Goal: Task Accomplishment & Management: Complete application form

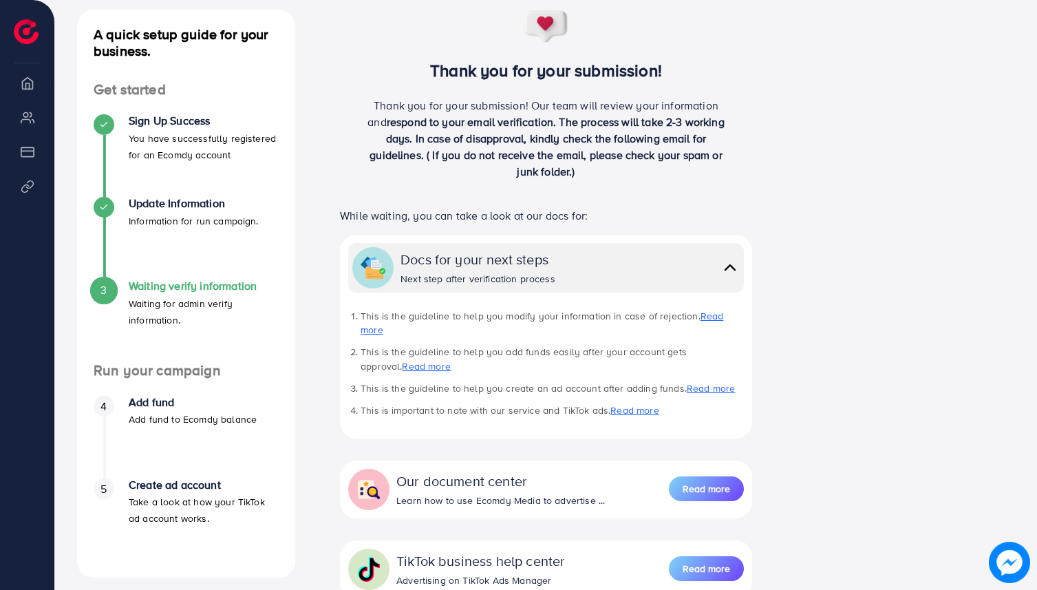
scroll to position [290, 0]
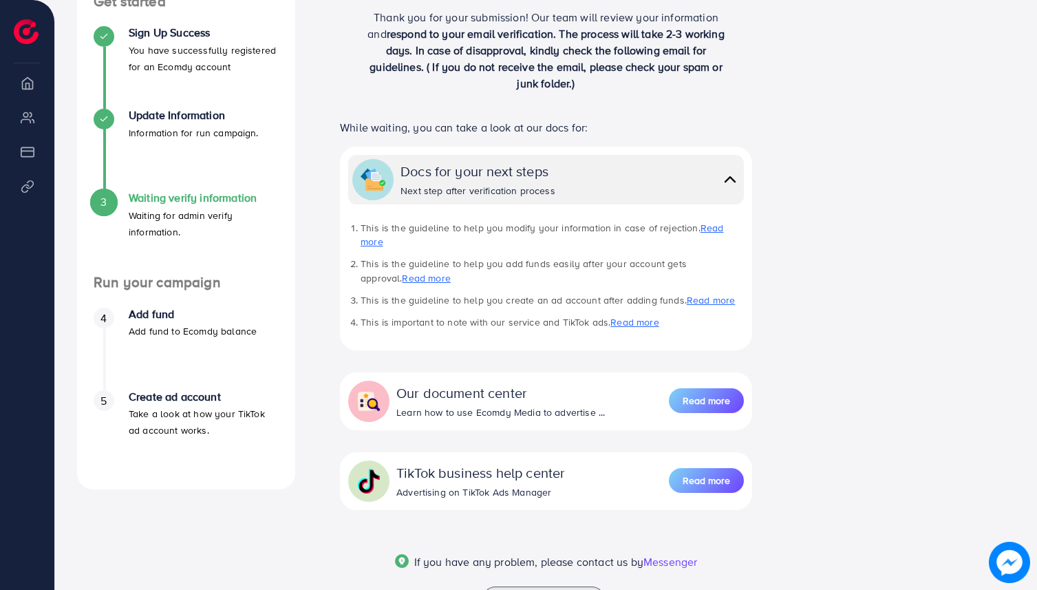
scroll to position [269, 0]
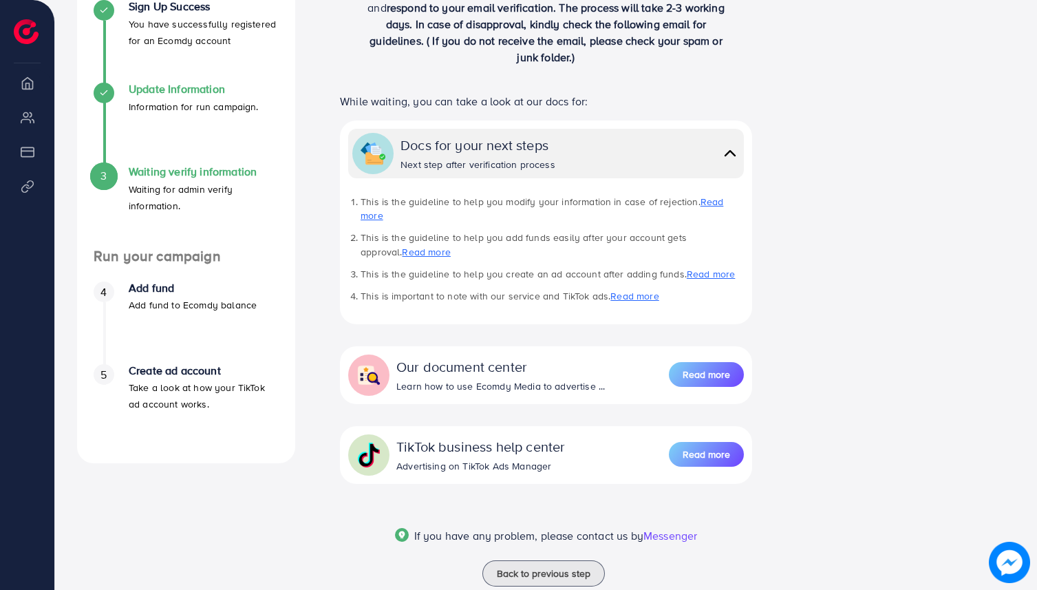
click at [108, 94] on icon at bounding box center [104, 93] width 10 height 10
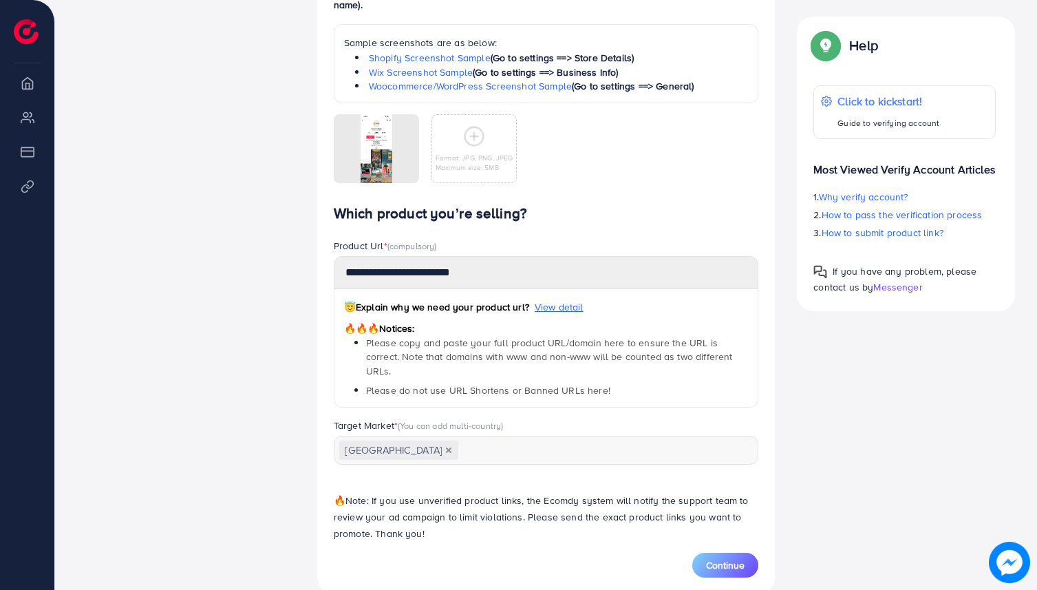
scroll to position [757, 0]
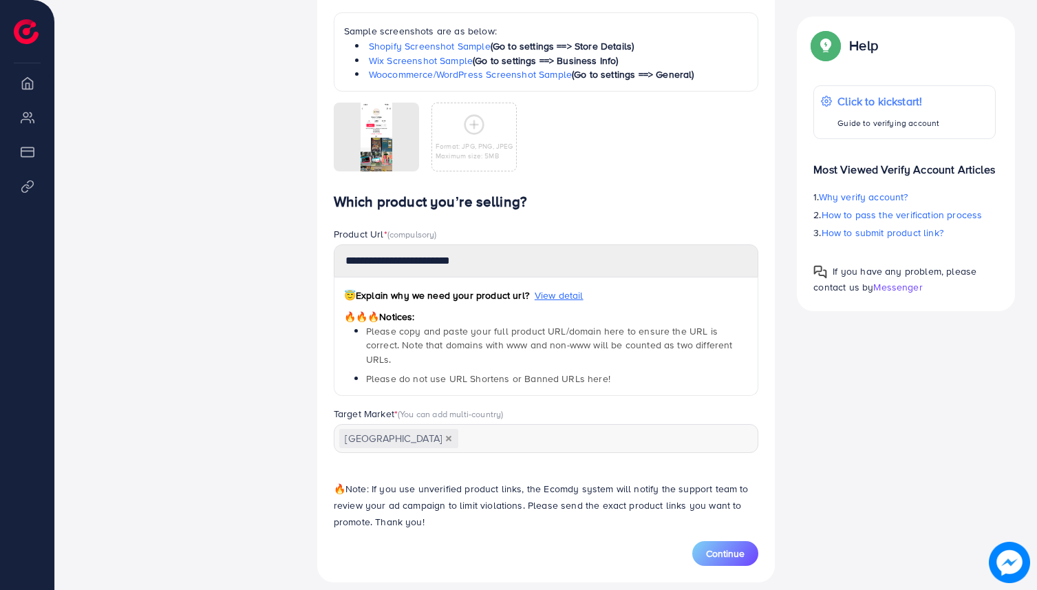
click at [482, 280] on div "😇 Explain why we need your product url? View detail 🔥🔥🔥 Notices: Please copy an…" at bounding box center [546, 336] width 425 height 119
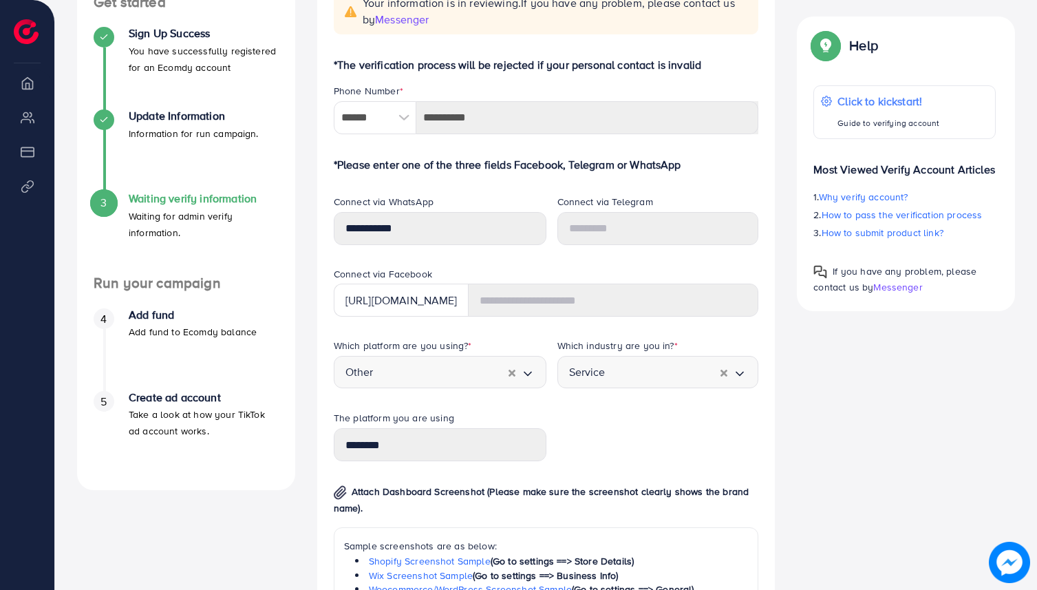
scroll to position [0, 0]
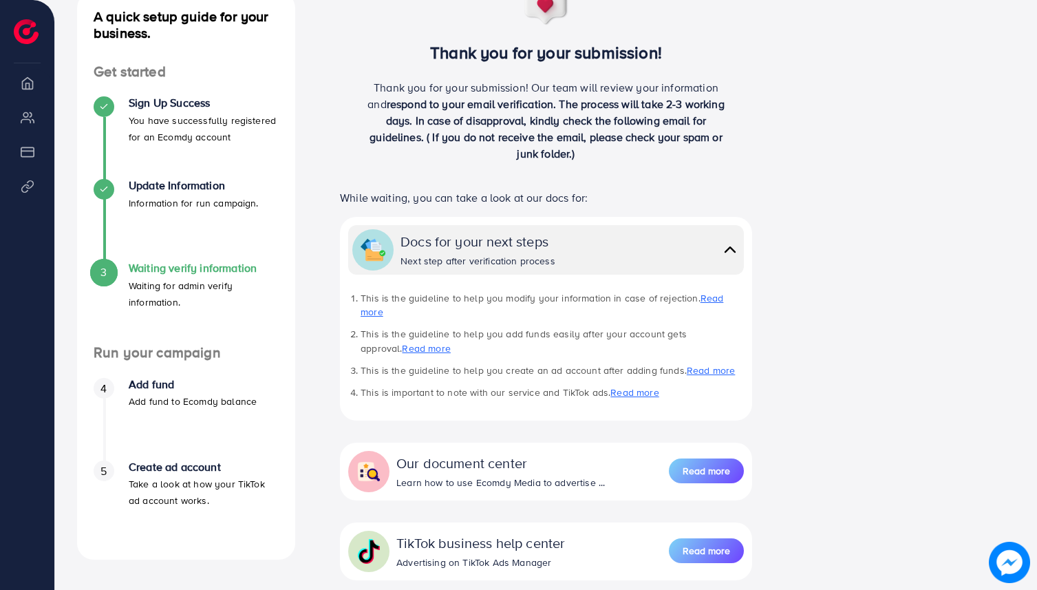
scroll to position [149, 0]
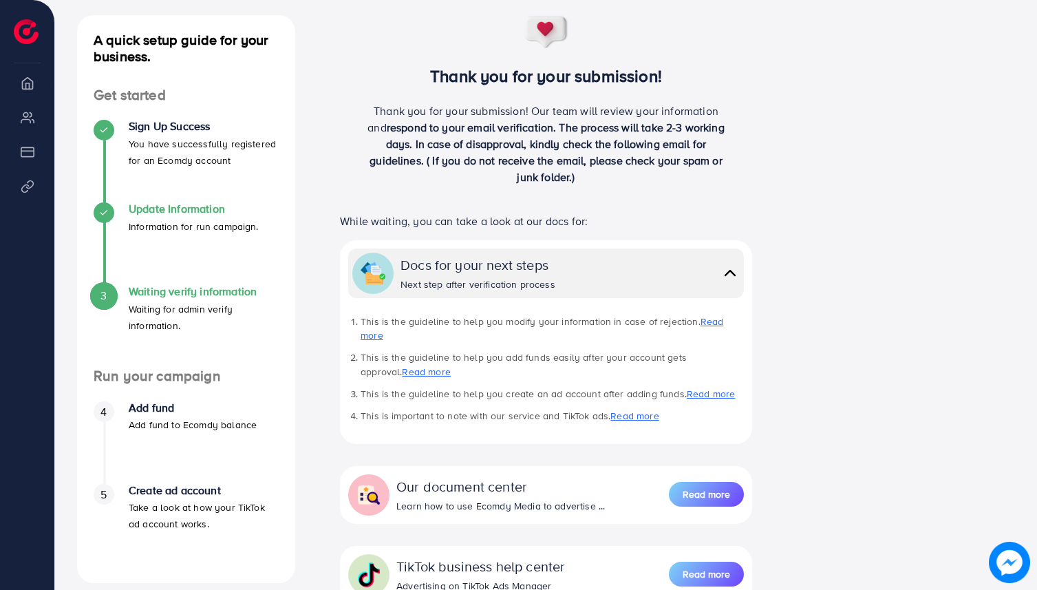
click at [159, 226] on p "Information for run campaign." at bounding box center [194, 226] width 130 height 17
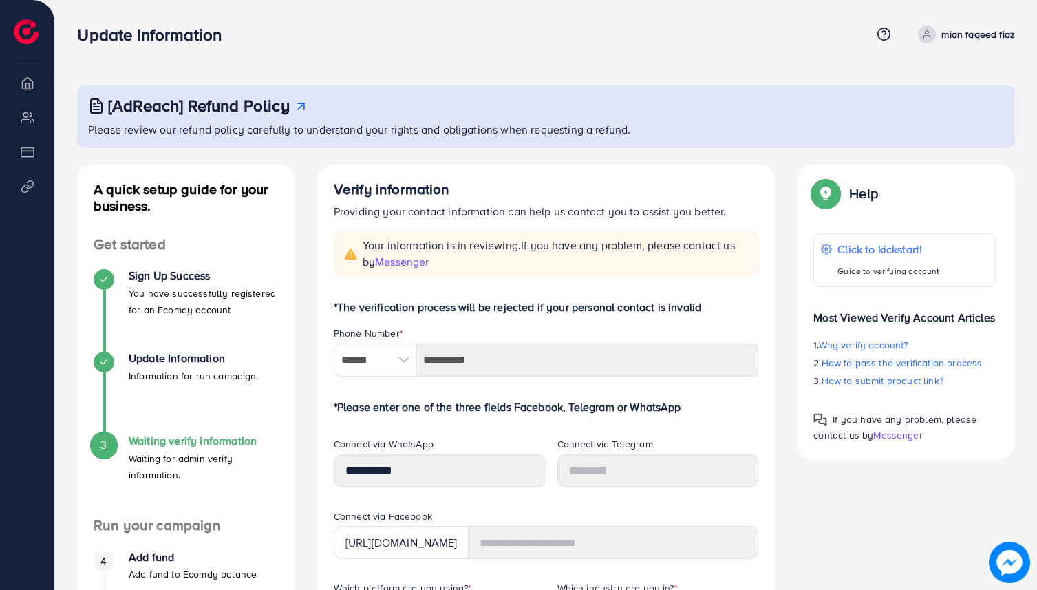
click at [193, 440] on h4 "Waiting verify information" at bounding box center [204, 440] width 150 height 13
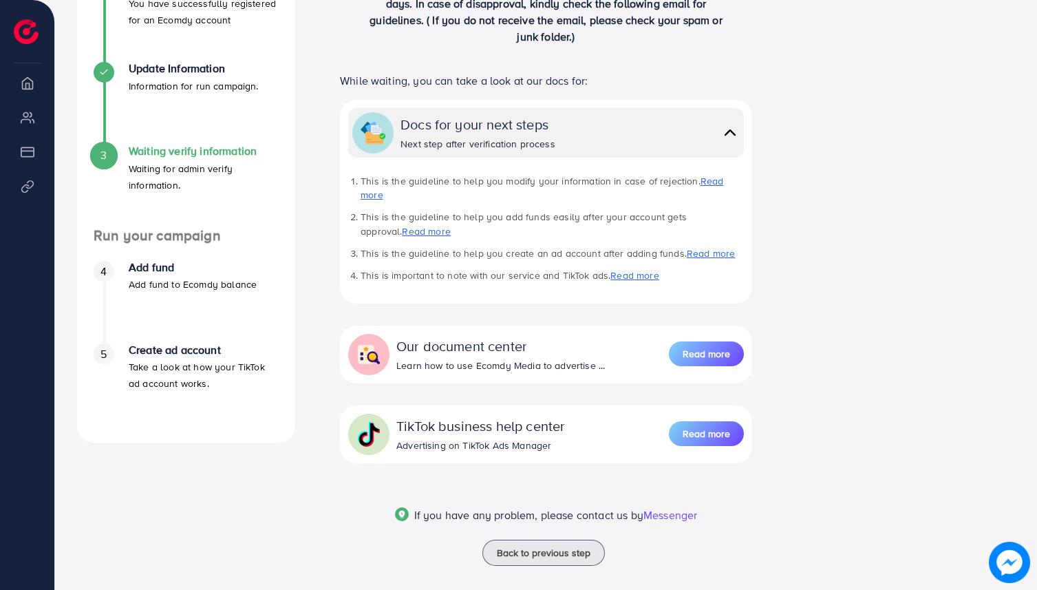
scroll to position [275, 0]
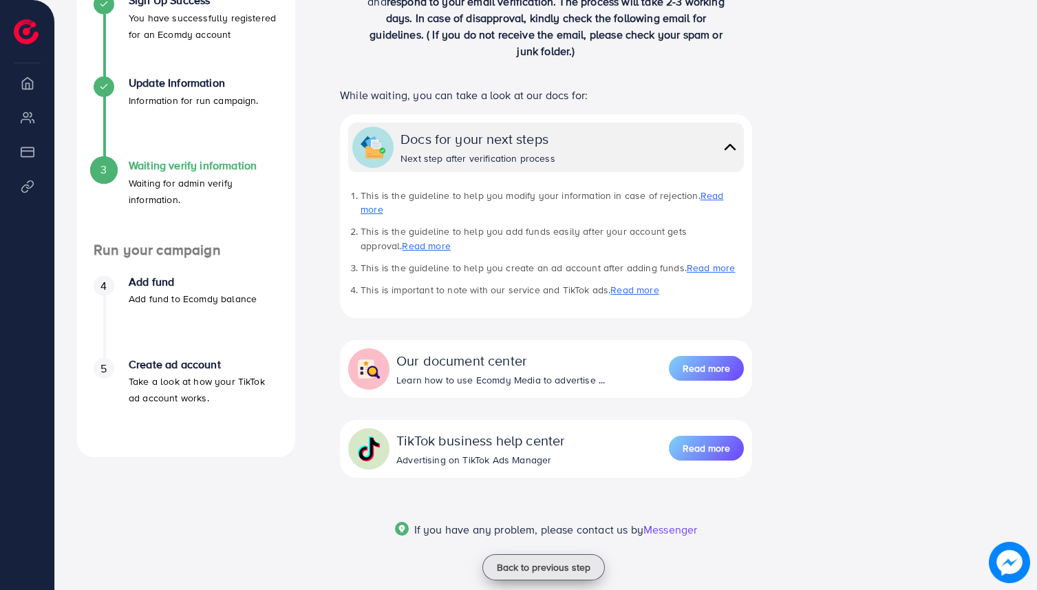
click at [552, 560] on span "Back to previous step" at bounding box center [544, 567] width 94 height 14
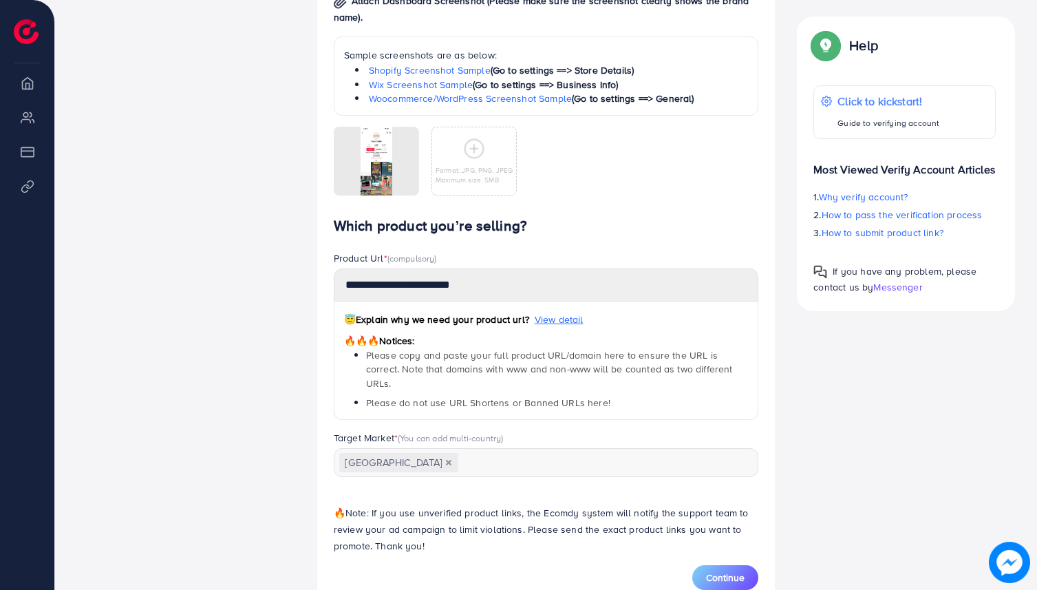
scroll to position [757, 0]
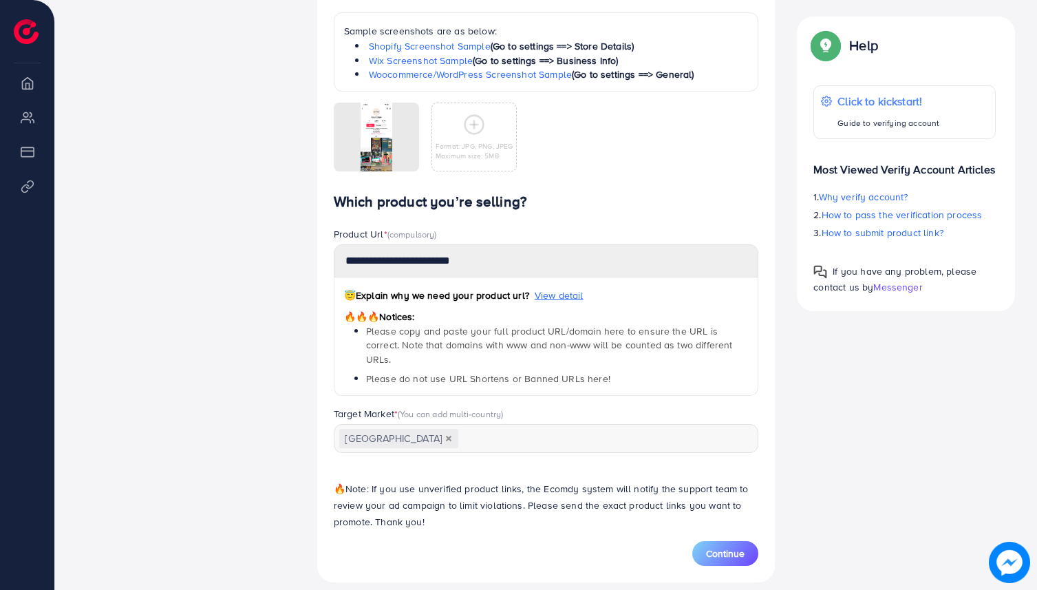
click at [440, 408] on div "Target Market * (You can add multi-country)" at bounding box center [546, 415] width 425 height 17
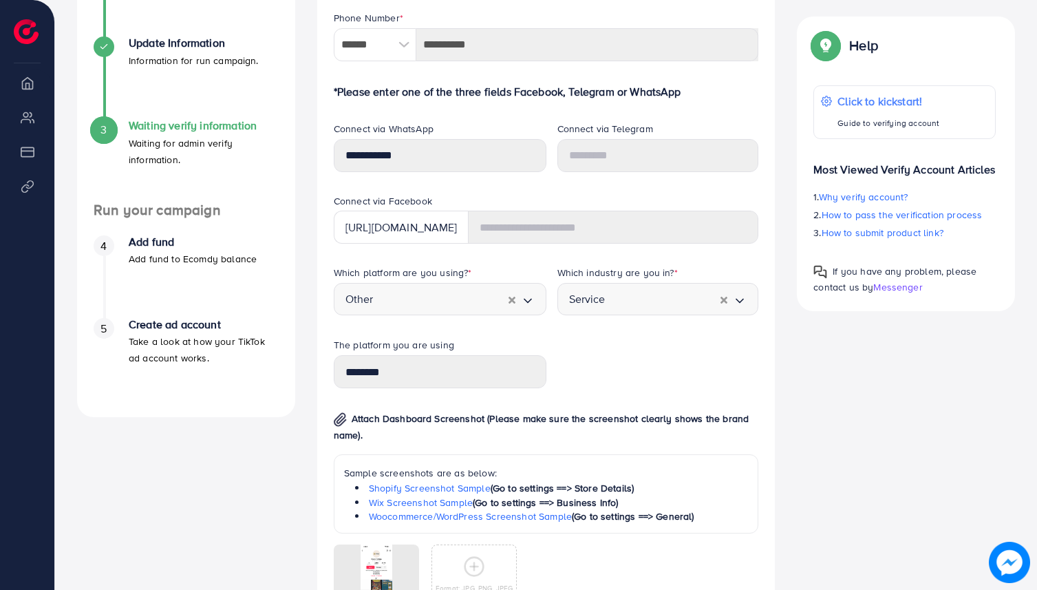
scroll to position [0, 0]
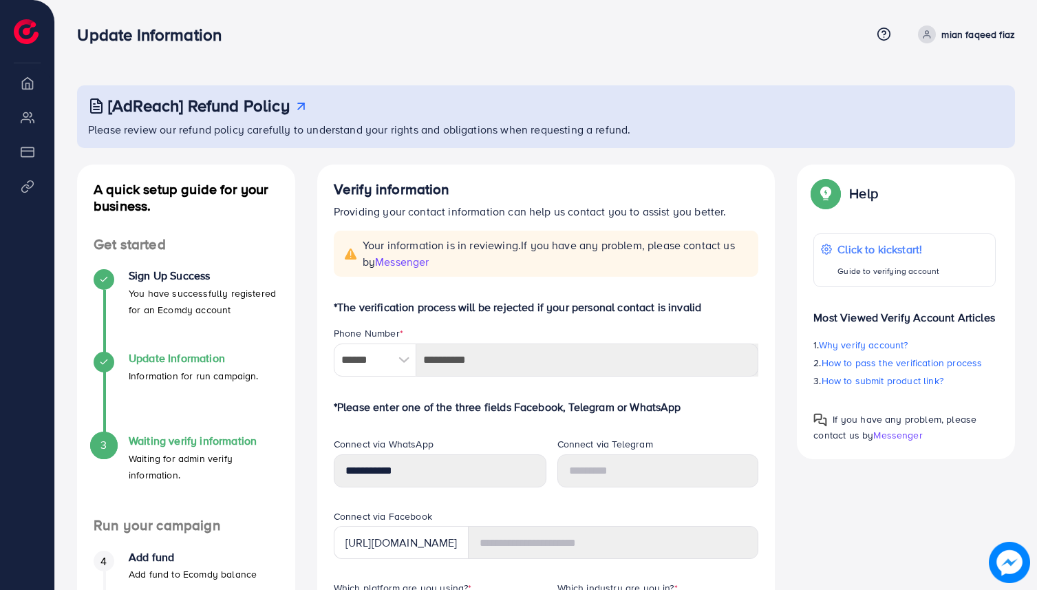
click at [177, 352] on h4 "Update Information" at bounding box center [194, 358] width 130 height 13
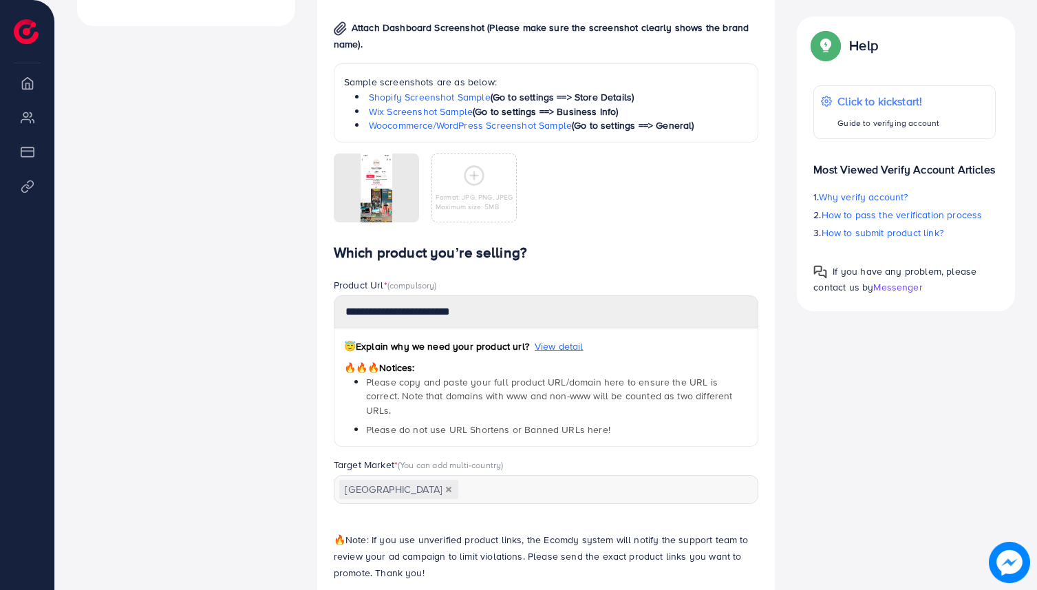
scroll to position [736, 0]
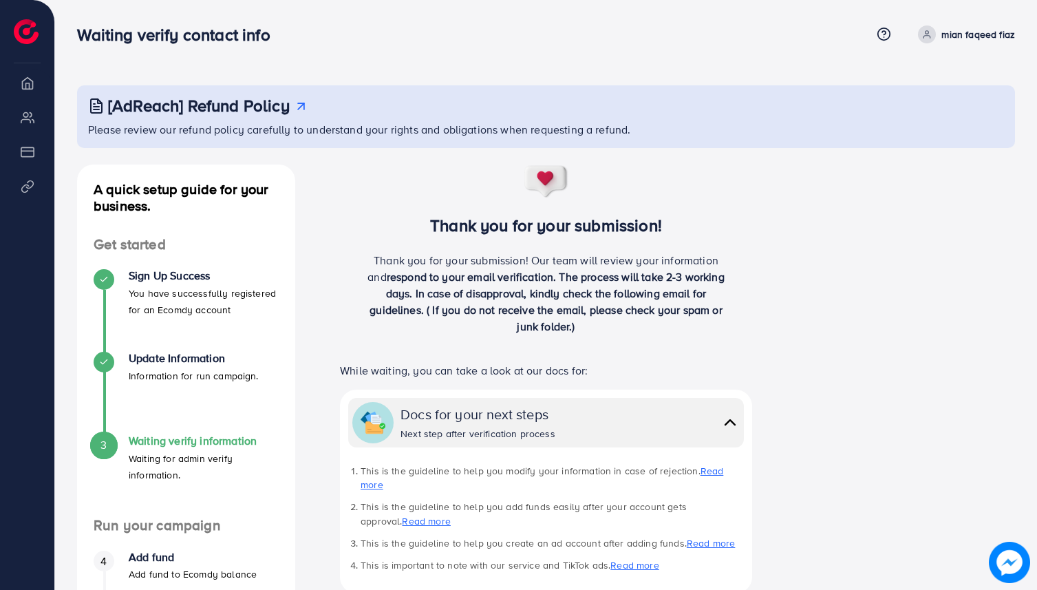
scroll to position [290, 0]
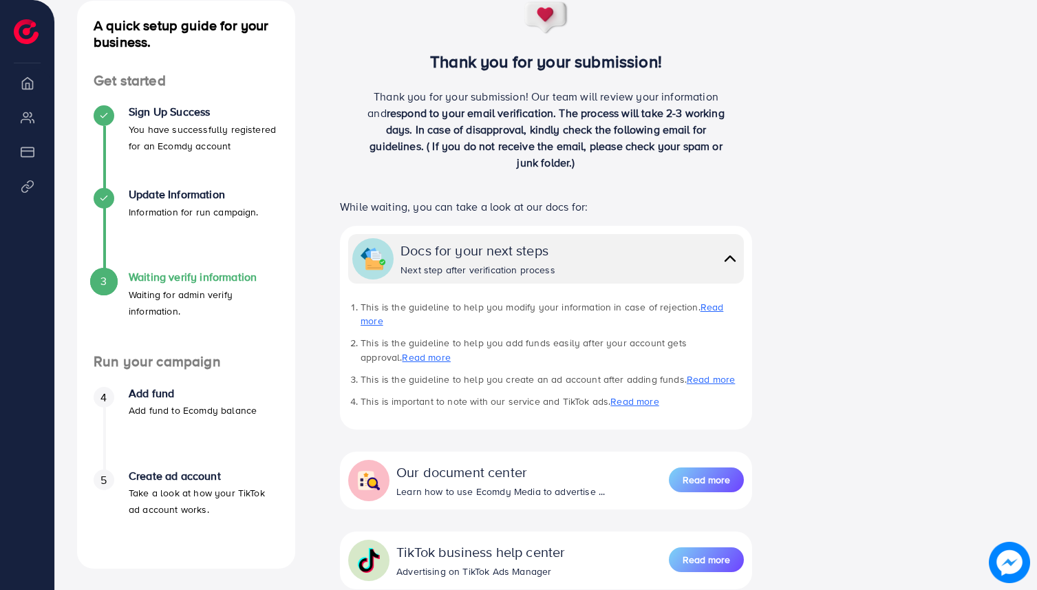
scroll to position [160, 0]
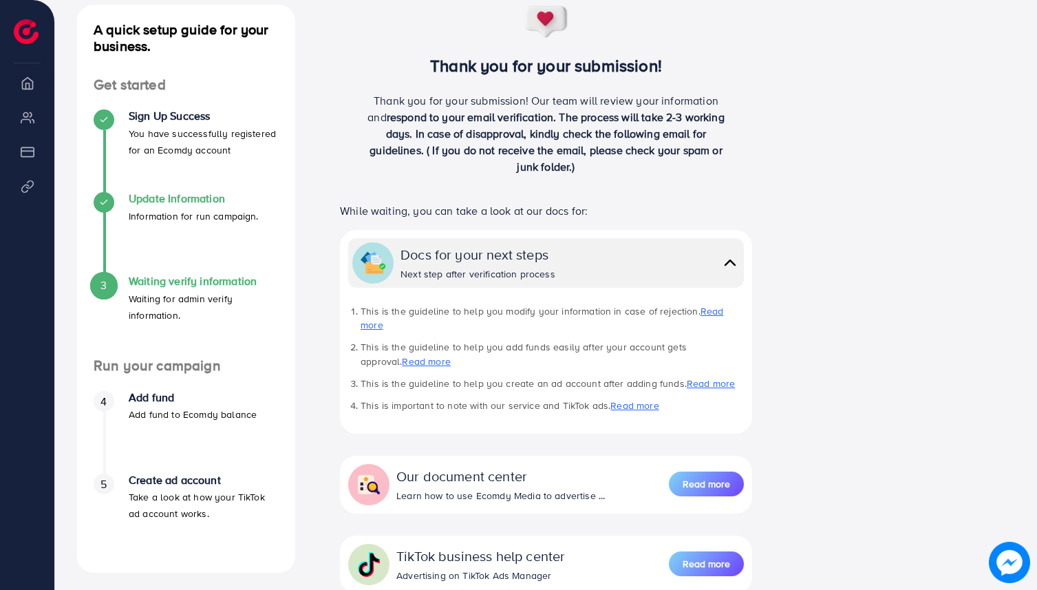
click at [200, 192] on h4 "Update Information" at bounding box center [194, 198] width 130 height 13
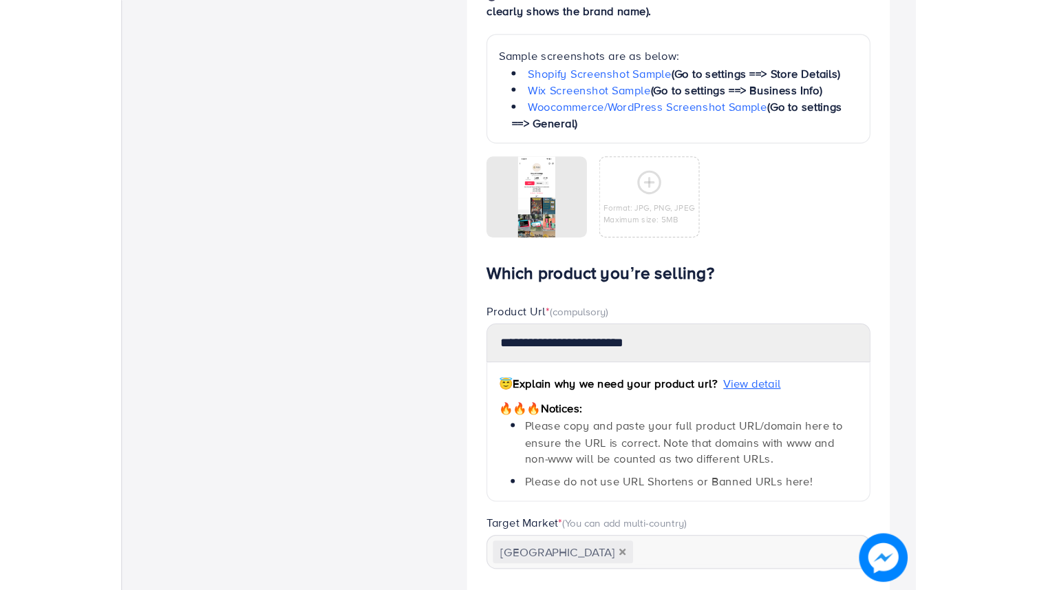
scroll to position [680, 0]
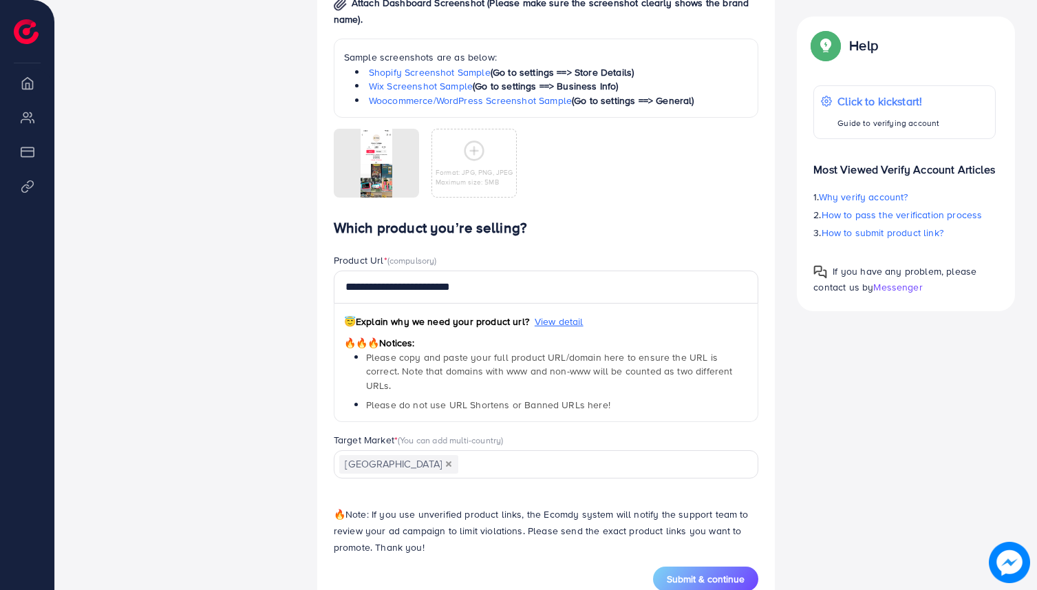
scroll to position [866, 0]
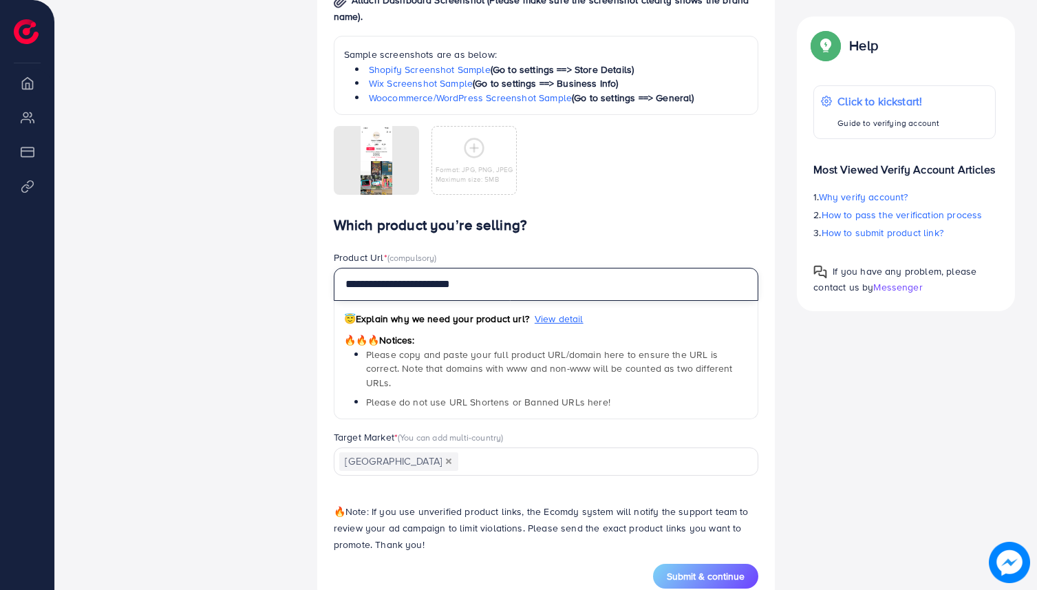
click at [528, 292] on input "**********" at bounding box center [546, 284] width 425 height 33
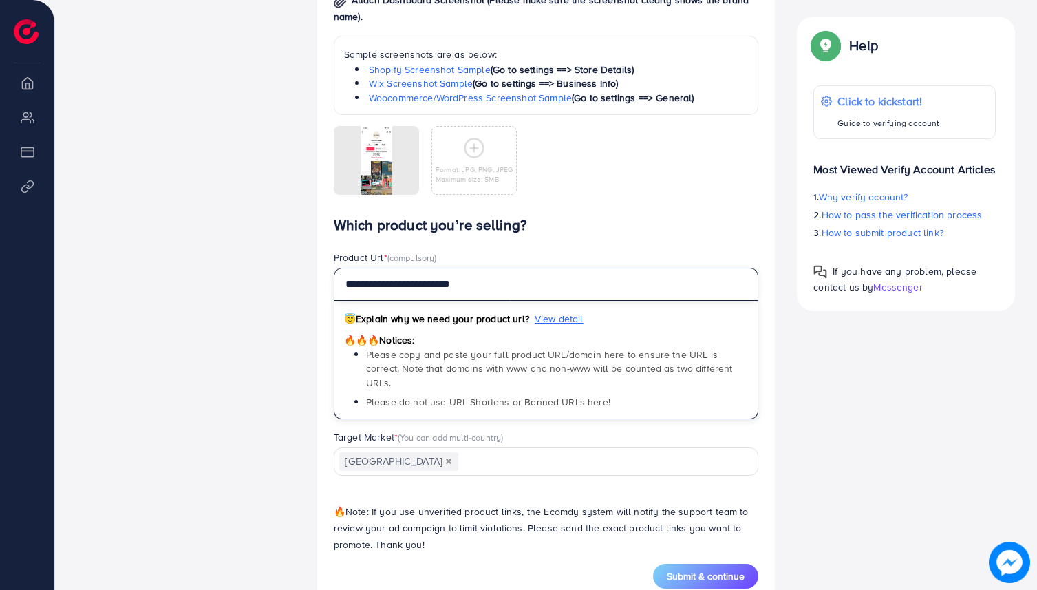
paste input "**********"
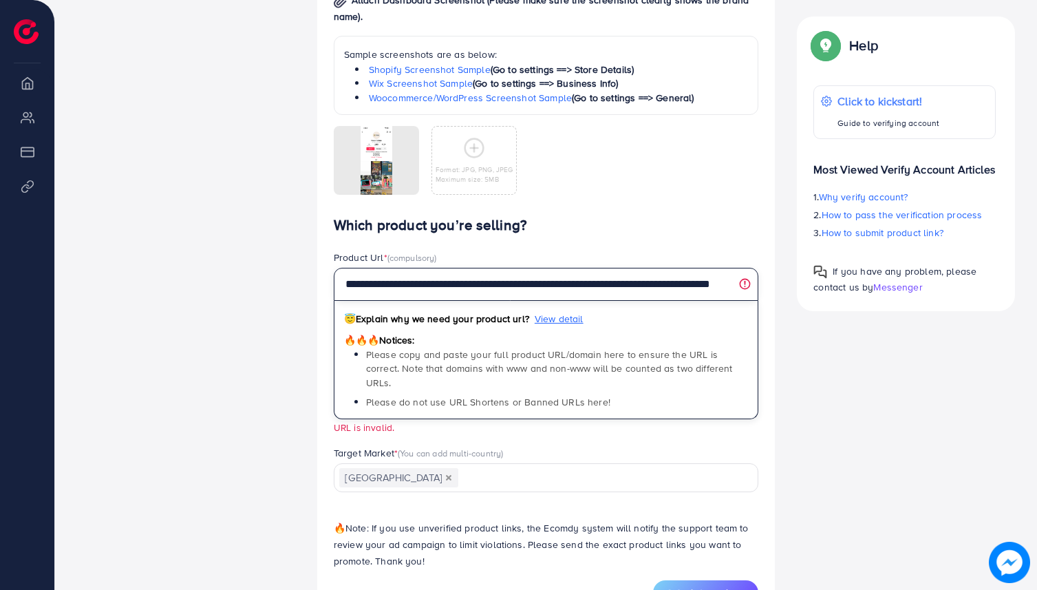
type input "**********"
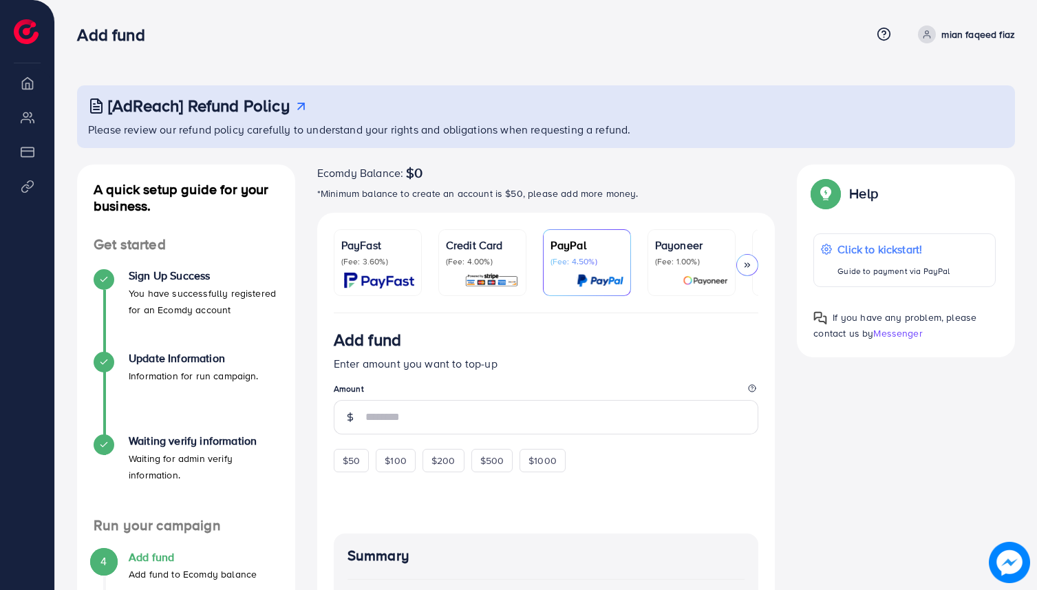
drag, startPoint x: 541, startPoint y: 311, endPoint x: 628, endPoint y: 314, distance: 87.4
click at [628, 313] on ul "PayFast (Fee: 3.60%) Credit Card (Fee: 4.00%) PayPal (Fee: 4.50%) Payoneer (Fee…" at bounding box center [546, 271] width 425 height 84
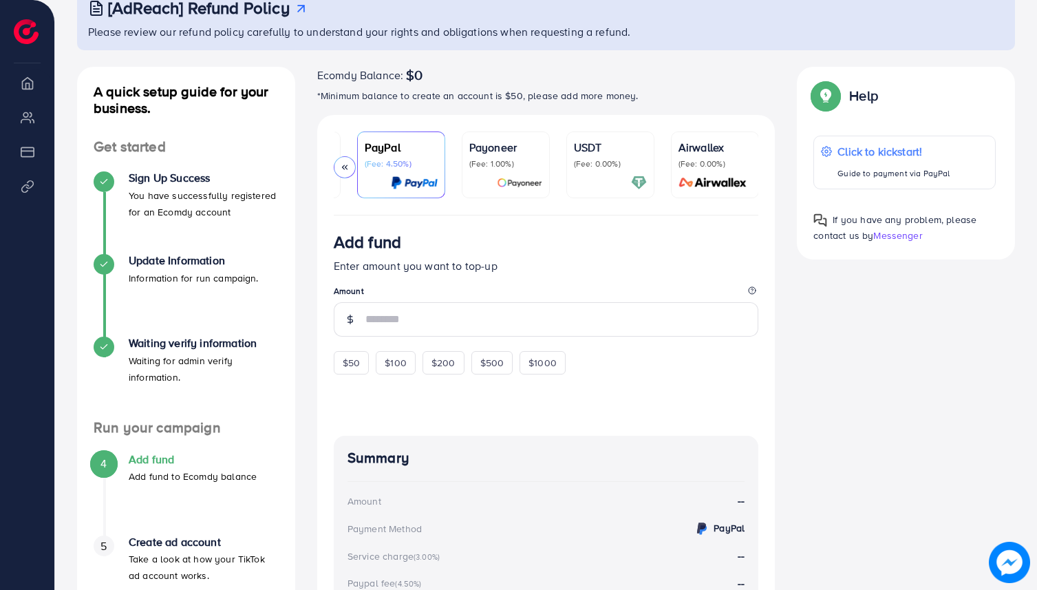
scroll to position [104, 0]
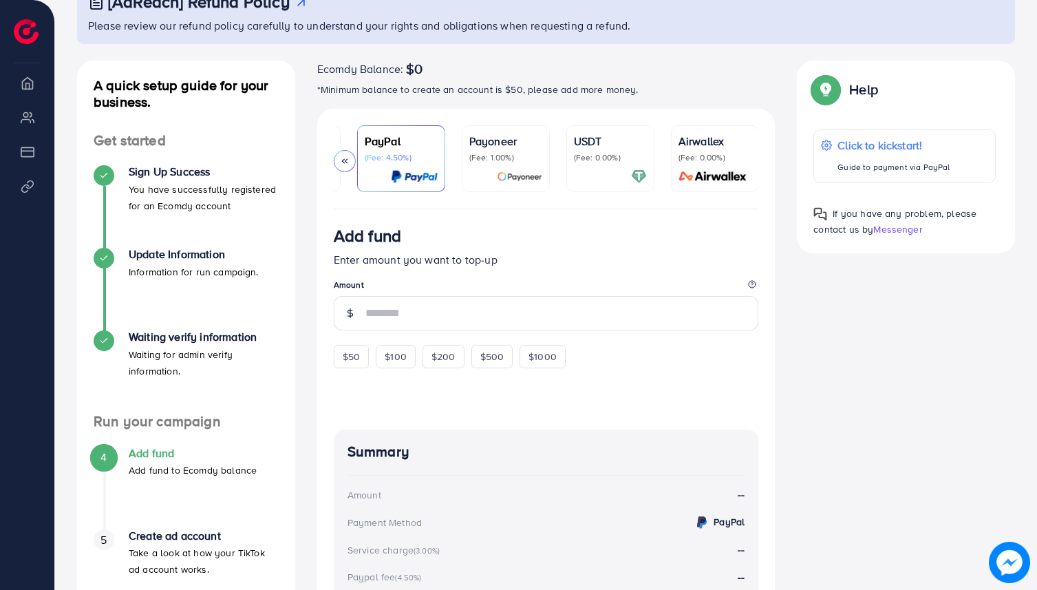
click at [579, 155] on p "(Fee: 0.00%)" at bounding box center [610, 157] width 73 height 11
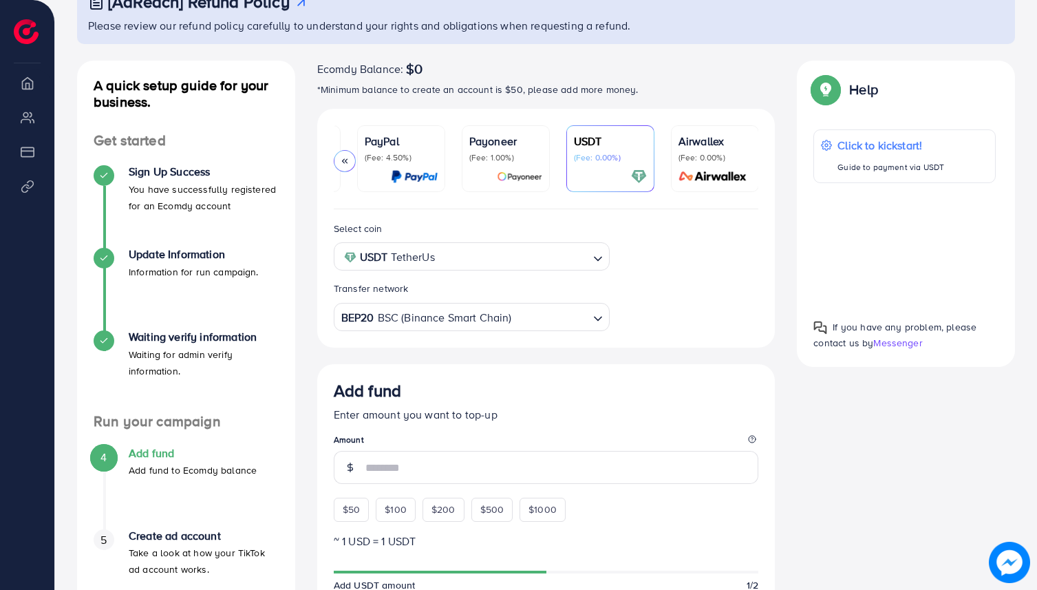
click at [414, 160] on p "(Fee: 4.50%)" at bounding box center [401, 157] width 73 height 11
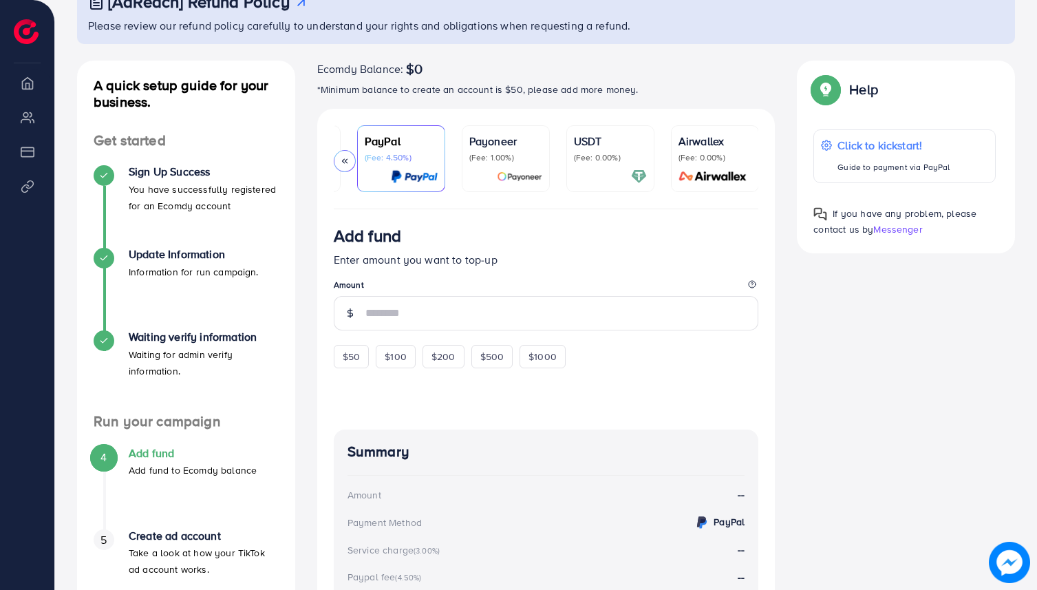
click at [345, 162] on icon at bounding box center [345, 161] width 10 height 10
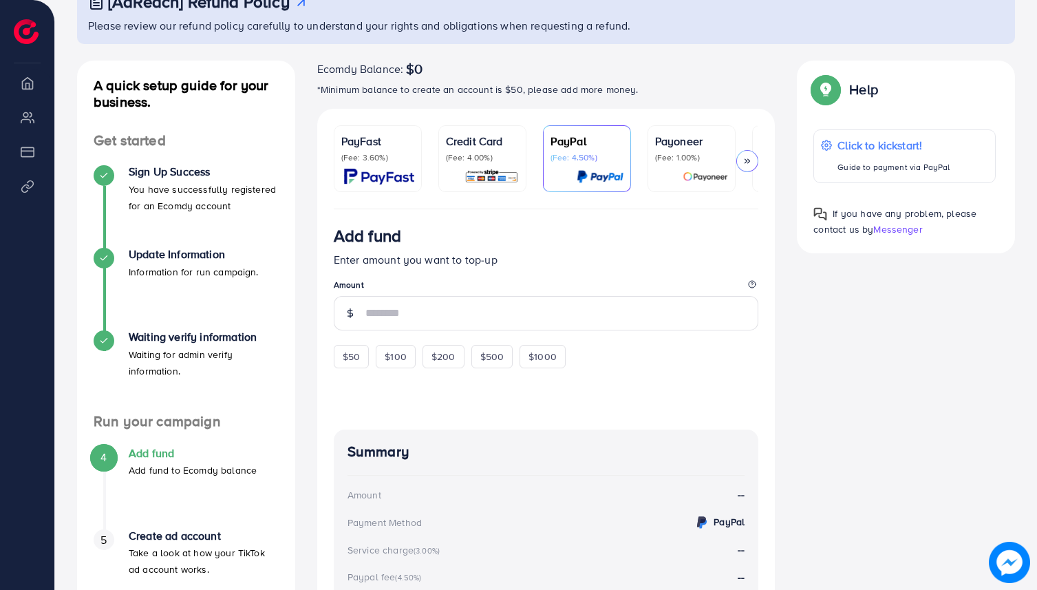
click at [476, 153] on p "(Fee: 4.00%)" at bounding box center [482, 157] width 73 height 11
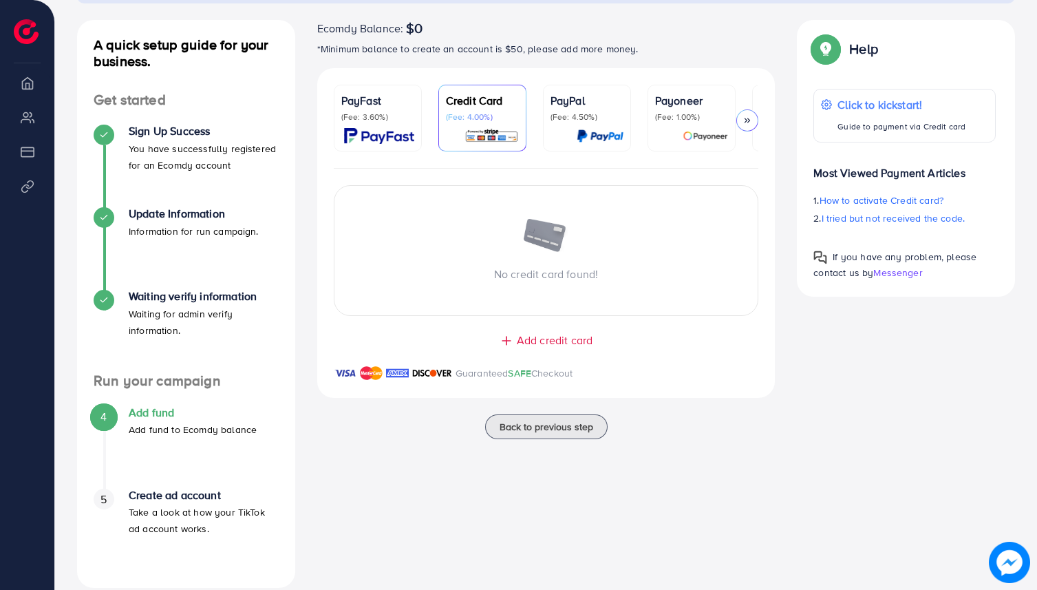
scroll to position [152, 0]
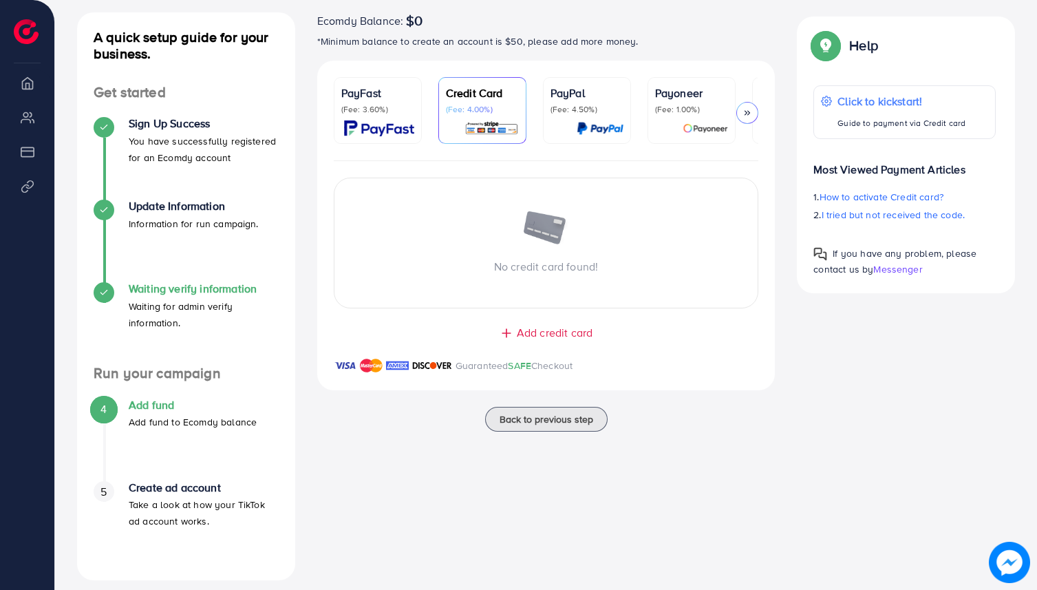
click at [200, 287] on h4 "Waiting verify information" at bounding box center [204, 288] width 150 height 13
